Goal: Transaction & Acquisition: Obtain resource

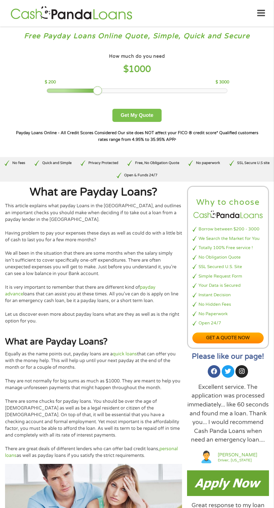
click at [147, 117] on button "Get My Quote" at bounding box center [136, 115] width 49 height 13
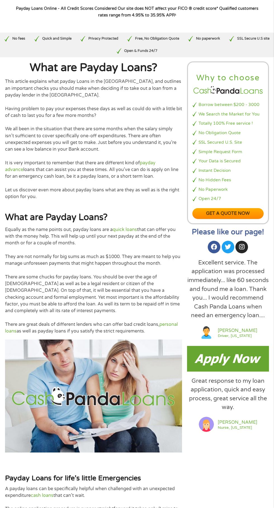
scroll to position [128, 0]
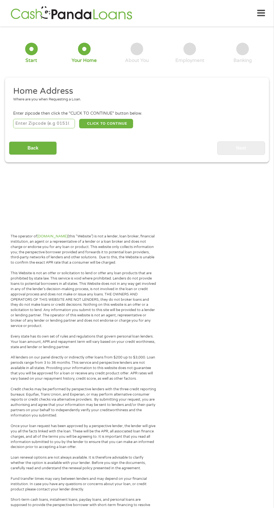
scroll to position [3, 0]
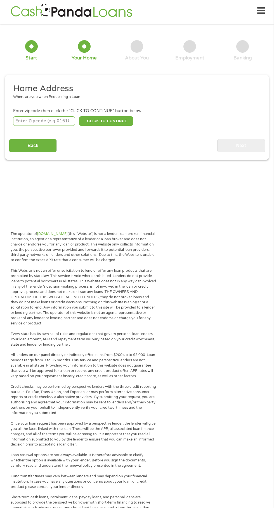
click at [263, 10] on icon at bounding box center [261, 11] width 8 height 14
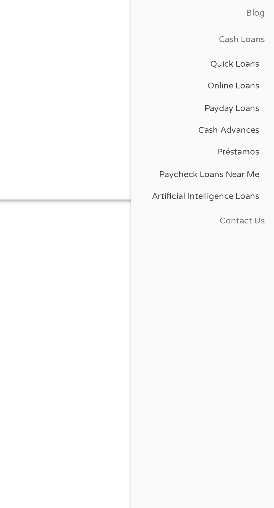
click at [261, 115] on link "Online Loans" at bounding box center [242, 112] width 58 height 9
click at [261, 123] on link "Payday Loans" at bounding box center [242, 121] width 58 height 9
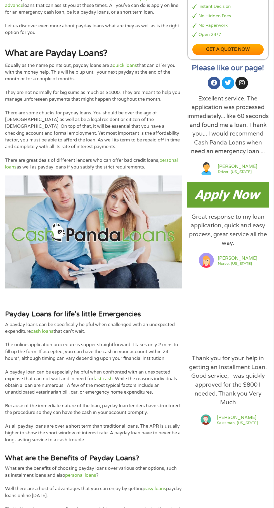
scroll to position [295, 0]
